Goal: Find specific fact: Find specific fact

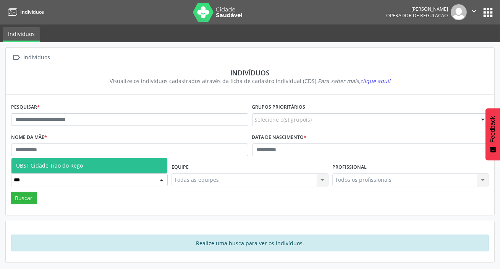
type input "****"
click at [75, 160] on span "UBSF Cidade Tiao do Rego" at bounding box center [89, 165] width 156 height 15
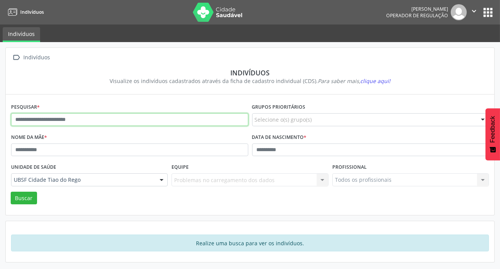
click at [103, 123] on input "text" at bounding box center [129, 119] width 237 height 13
type input "**********"
click at [11, 191] on button "Buscar" at bounding box center [24, 197] width 26 height 13
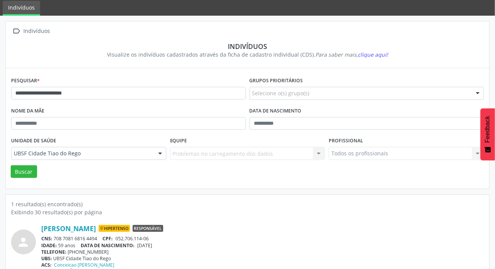
scroll to position [42, 0]
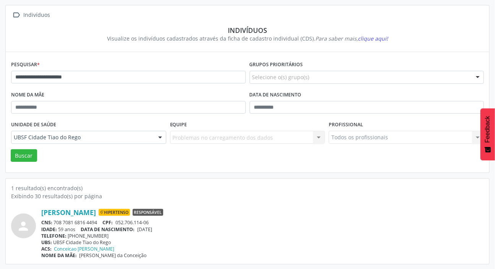
drag, startPoint x: 54, startPoint y: 220, endPoint x: 98, endPoint y: 224, distance: 44.1
click at [98, 224] on div "CNS: 708 7081 6816 4494 CPF: 052.706.114-06" at bounding box center [262, 222] width 442 height 6
copy div "708 7081 6816 4494"
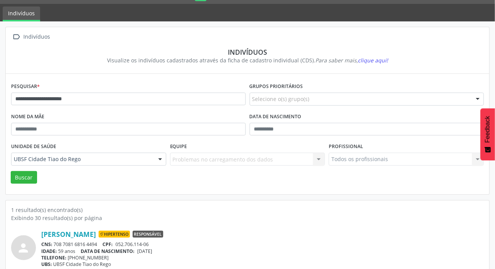
scroll to position [0, 0]
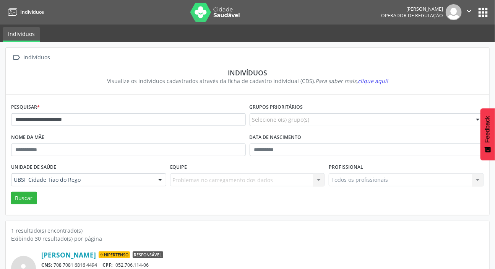
click at [488, 19] on div "[PERSON_NAME] Operador de regulação  Configurações Sair apps" at bounding box center [435, 12] width 109 height 16
click at [489, 13] on nav "Indivíduos [PERSON_NAME] Operador de regulação  Configurações Sair apps" at bounding box center [247, 12] width 495 height 24
click at [491, 5] on nav "Indivíduos [PERSON_NAME] Operador de regulação  Configurações Sair apps" at bounding box center [247, 12] width 495 height 24
click at [480, 8] on button "apps" at bounding box center [482, 12] width 13 height 13
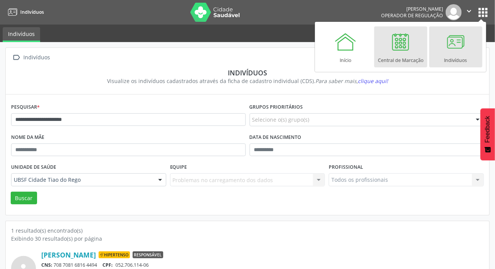
click at [410, 49] on div at bounding box center [400, 41] width 23 height 23
